Goal: Check status

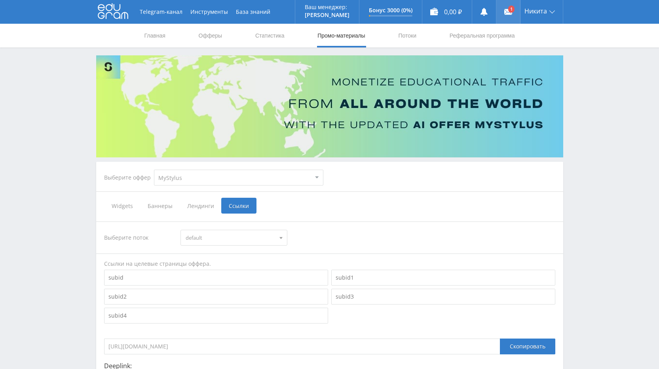
click at [507, 13] on use at bounding box center [508, 12] width 8 height 6
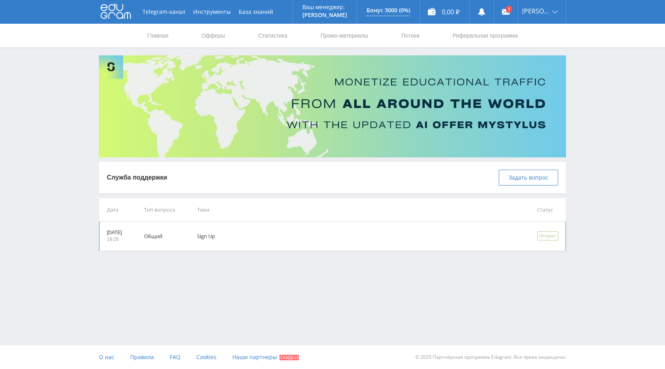
click at [253, 239] on td "Sign Up" at bounding box center [356, 236] width 340 height 29
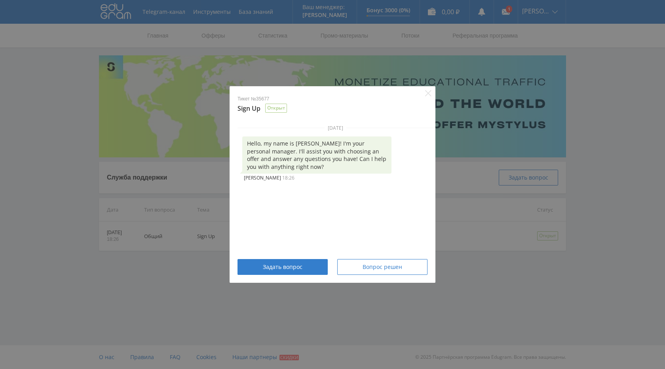
click at [497, 297] on div "Тикет №35677 Sign Up Открыт 19 сентября 2025 г. Hello, my name is Alex! I'm you…" at bounding box center [332, 184] width 665 height 369
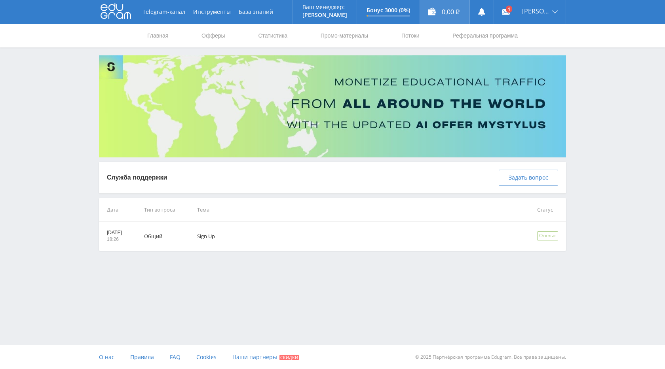
click at [451, 8] on div "0,00 ₽" at bounding box center [444, 12] width 49 height 24
